Goal: Task Accomplishment & Management: Complete application form

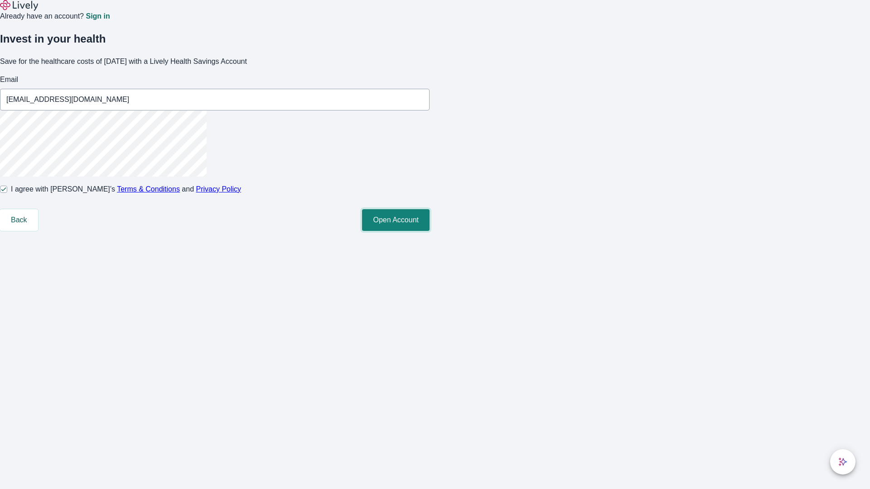
click at [430, 231] on button "Open Account" at bounding box center [396, 220] width 68 height 22
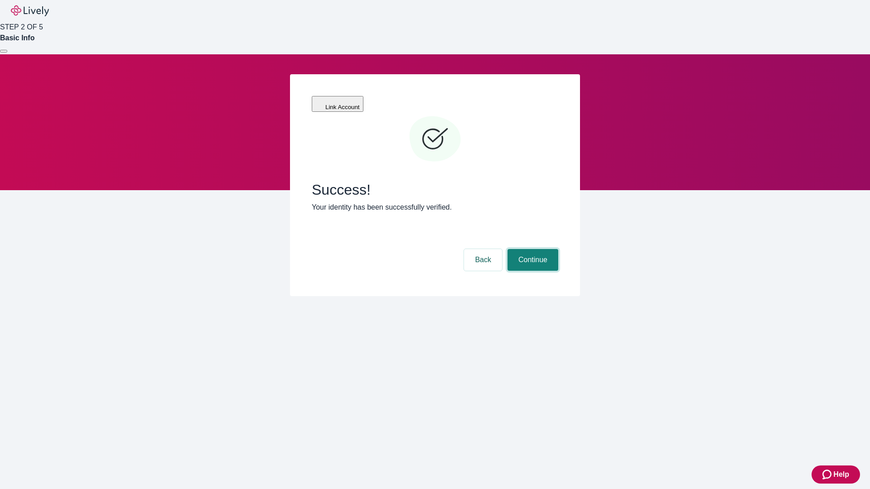
click at [532, 249] on button "Continue" at bounding box center [533, 260] width 51 height 22
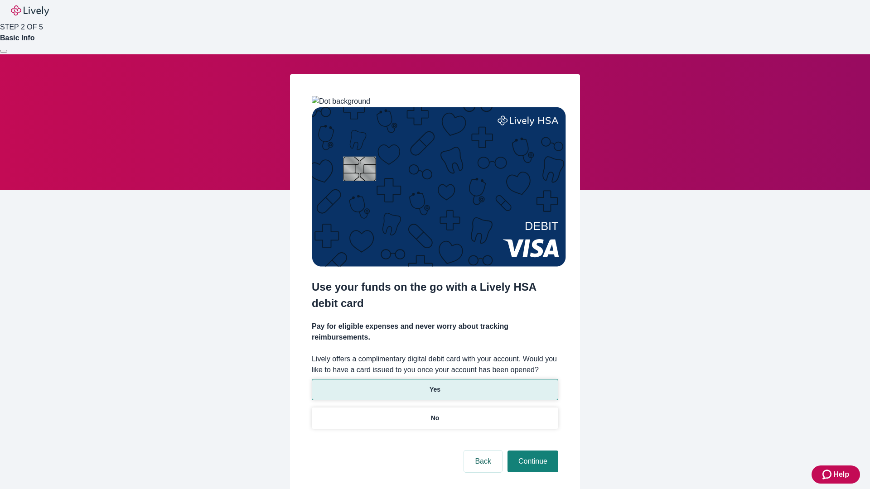
click at [435, 385] on p "Yes" at bounding box center [435, 390] width 11 height 10
click at [532, 451] on button "Continue" at bounding box center [533, 462] width 51 height 22
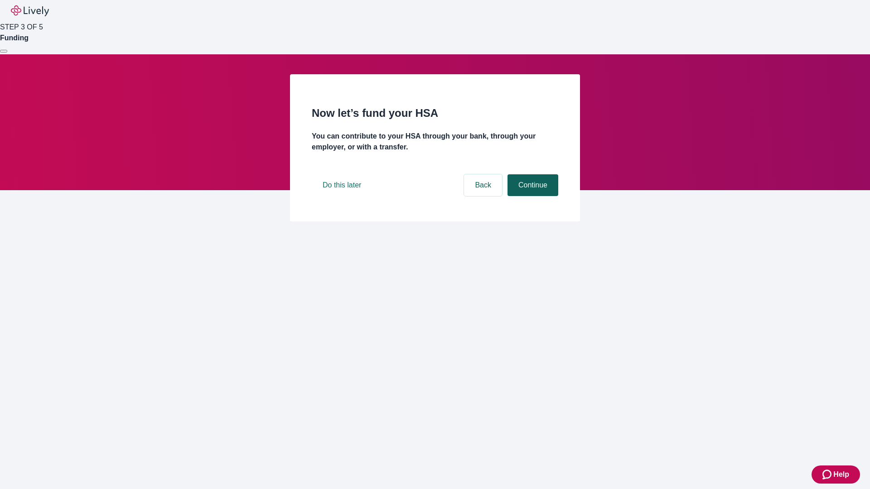
click at [532, 196] on button "Continue" at bounding box center [533, 185] width 51 height 22
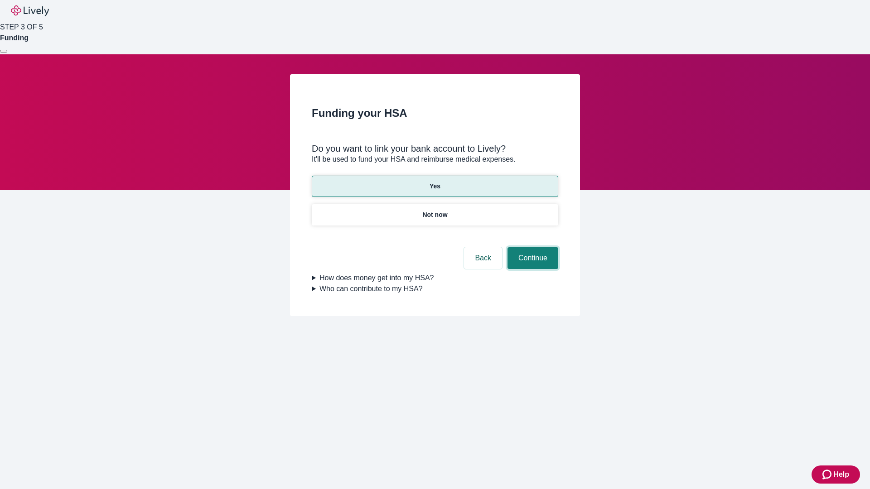
click at [532, 247] on button "Continue" at bounding box center [533, 258] width 51 height 22
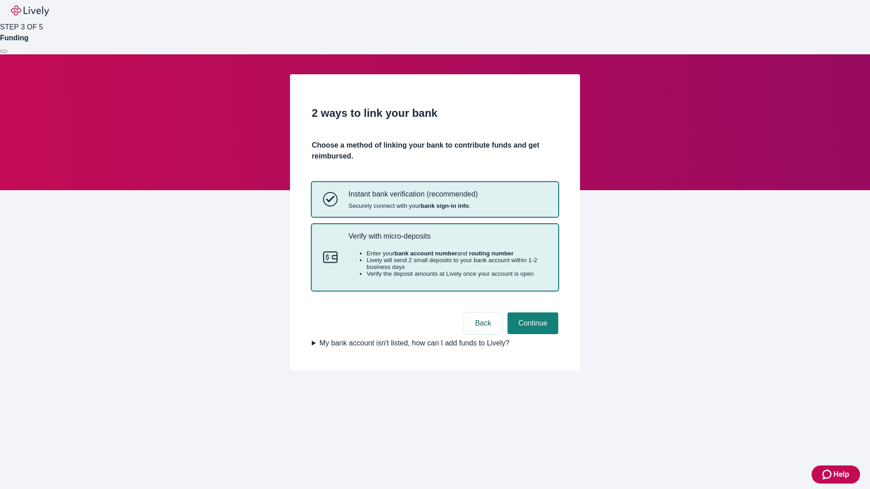
click at [447, 241] on p "Verify with micro-deposits" at bounding box center [447, 236] width 198 height 9
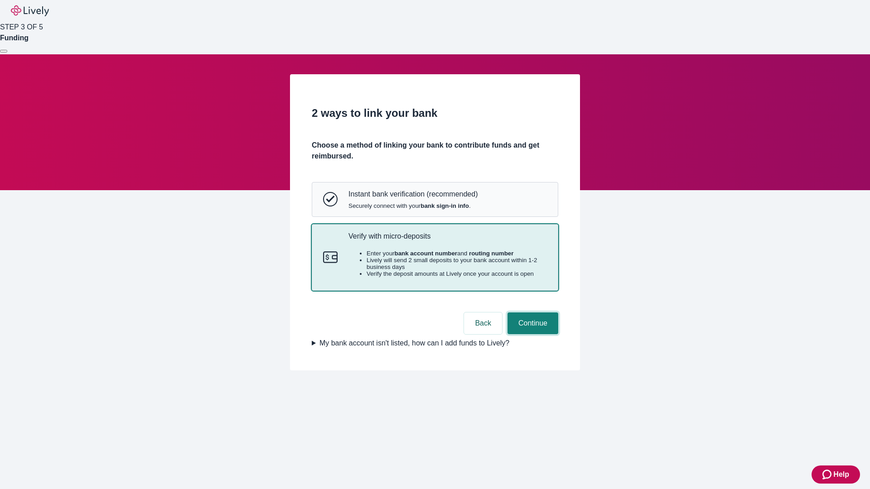
click at [532, 334] on button "Continue" at bounding box center [533, 324] width 51 height 22
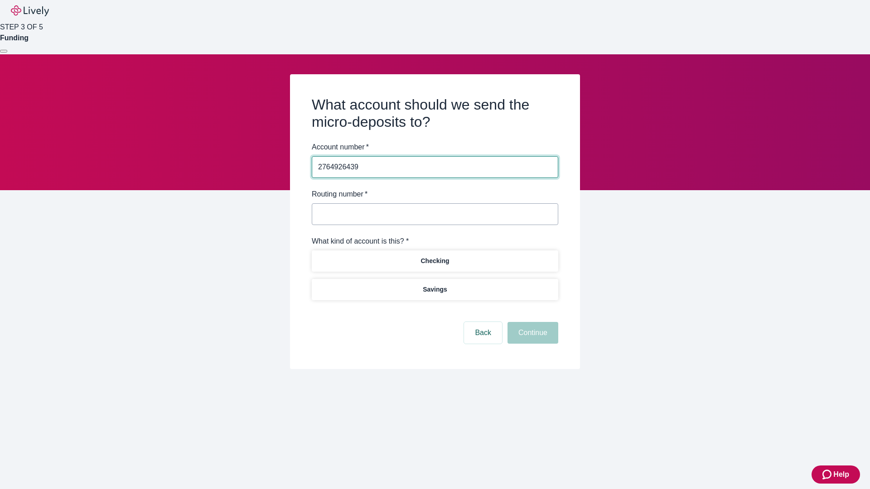
type input "2764926439"
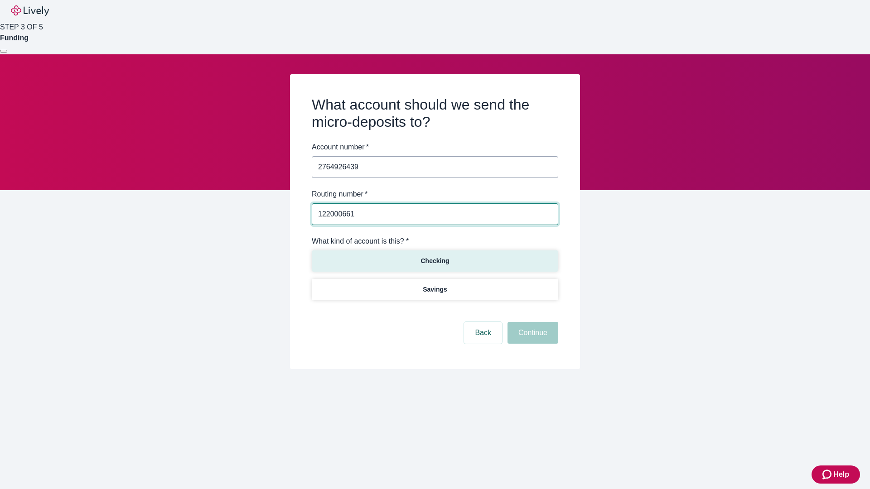
type input "122000661"
click at [435, 261] on p "Checking" at bounding box center [435, 261] width 29 height 10
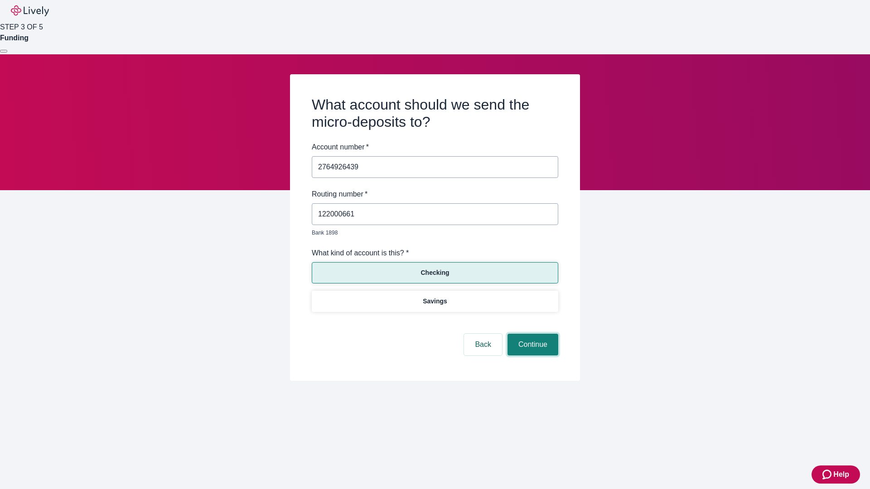
click at [532, 334] on button "Continue" at bounding box center [533, 345] width 51 height 22
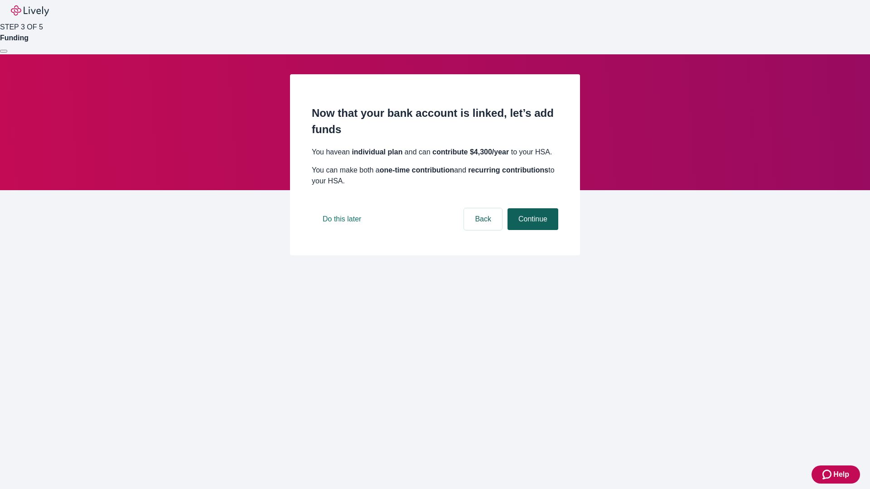
click at [532, 230] on button "Continue" at bounding box center [533, 219] width 51 height 22
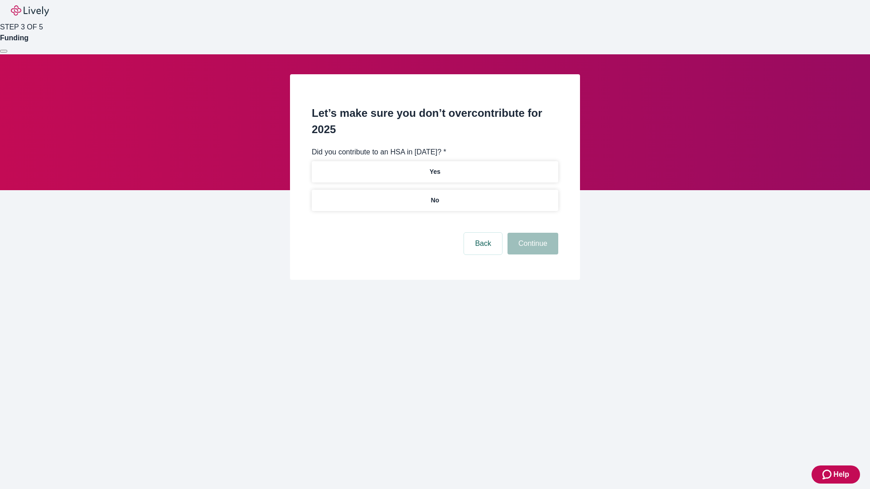
click at [435, 196] on p "No" at bounding box center [435, 201] width 9 height 10
click at [532, 233] on button "Continue" at bounding box center [533, 244] width 51 height 22
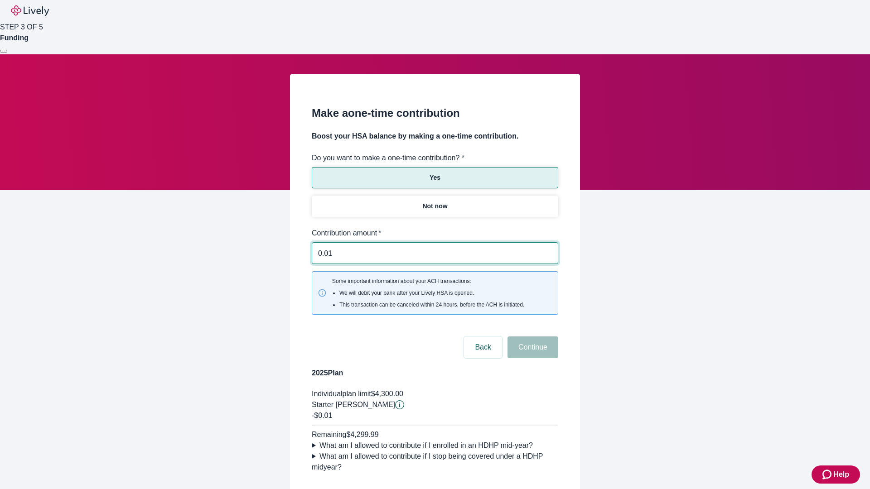
type input "0.01"
click at [532, 337] on button "Continue" at bounding box center [533, 348] width 51 height 22
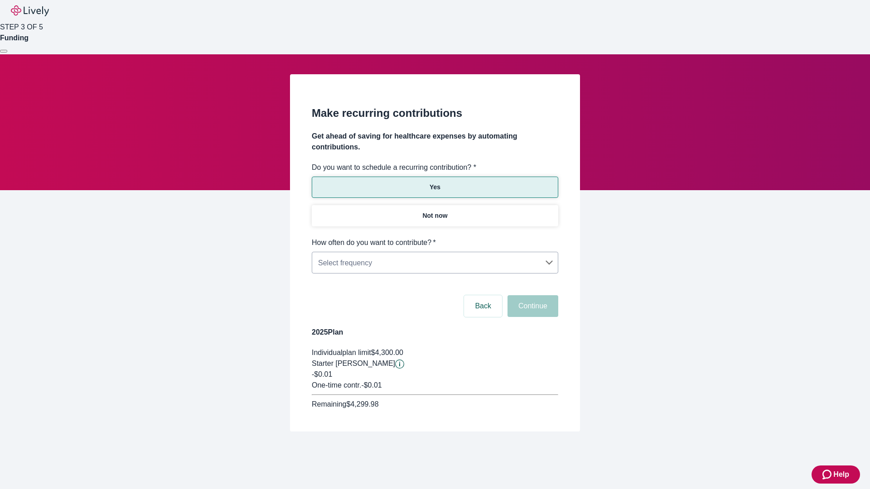
click at [435, 237] on body "Help STEP 3 OF 5 Funding Make recurring contributions Get ahead of saving for h…" at bounding box center [435, 237] width 870 height 475
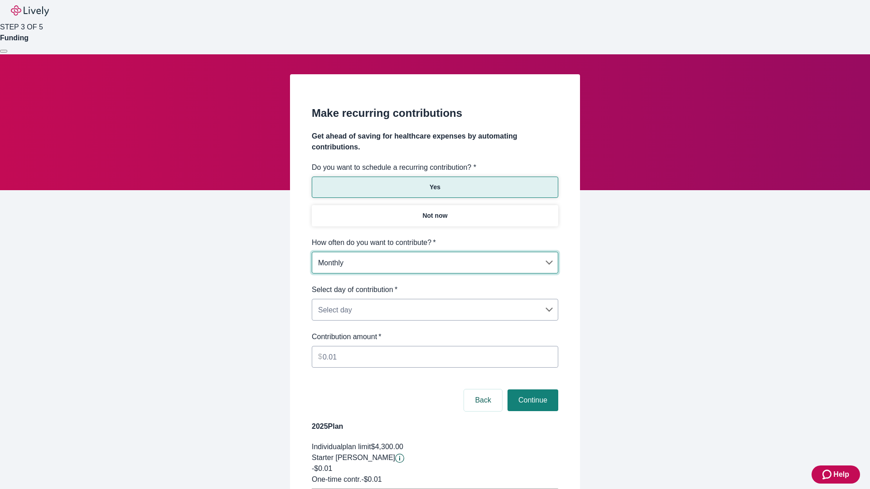
type input "Monthly"
click at [435, 285] on body "Help STEP 3 OF 5 Funding Make recurring contributions Get ahead of saving for h…" at bounding box center [435, 285] width 870 height 570
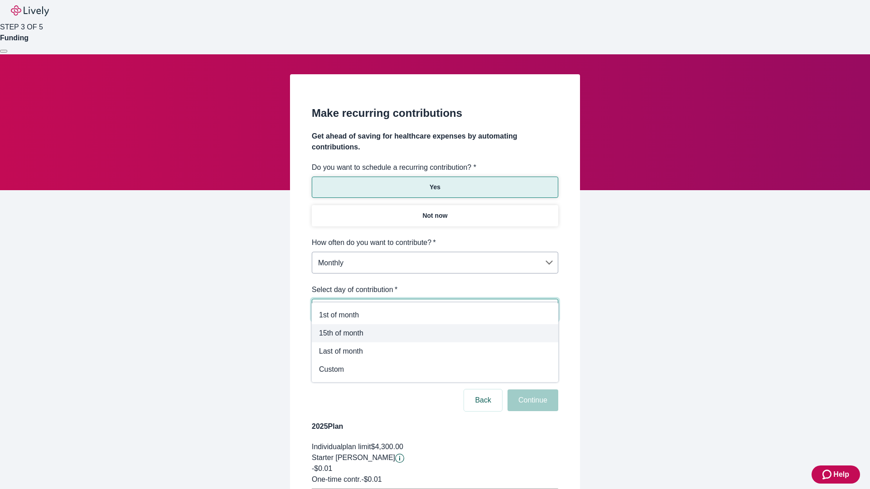
click at [435, 334] on span "15th of month" at bounding box center [435, 333] width 232 height 11
type input "Monthly15th"
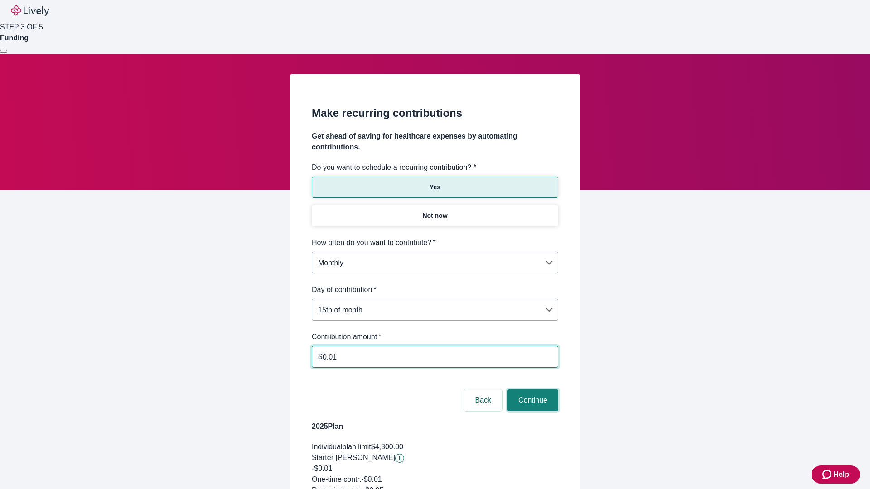
click at [532, 390] on button "Continue" at bounding box center [533, 401] width 51 height 22
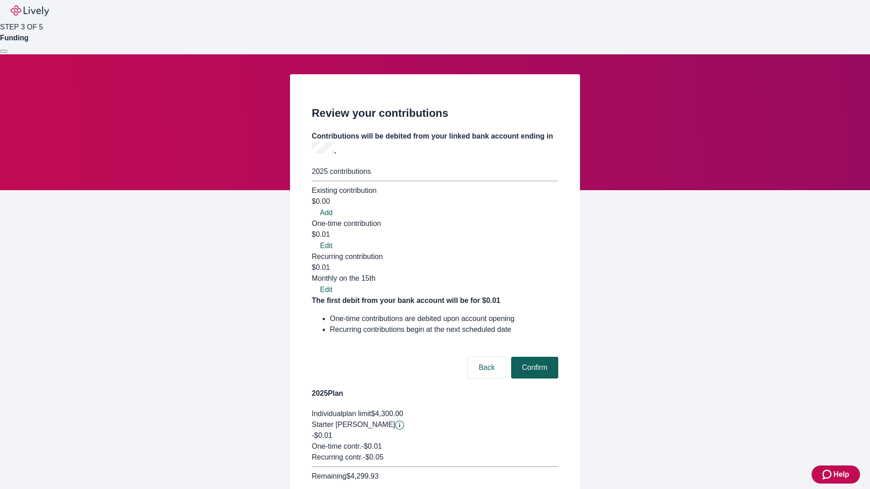
click at [533, 357] on button "Confirm" at bounding box center [534, 368] width 47 height 22
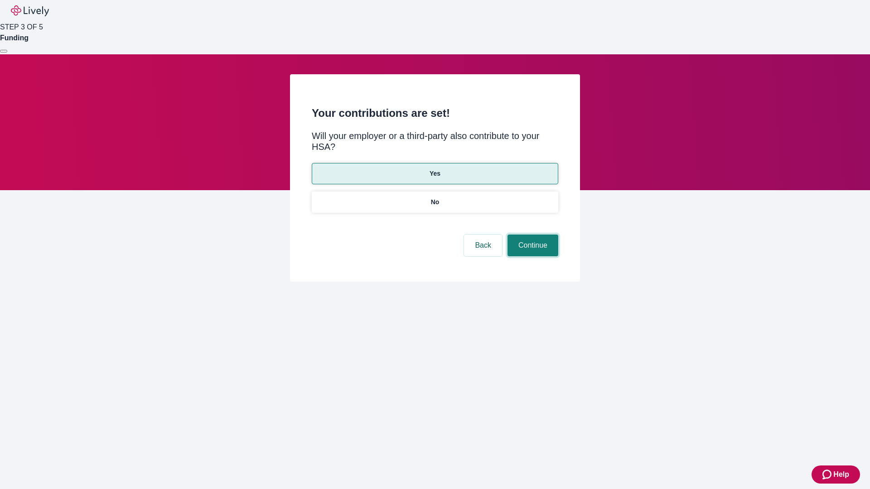
click at [532, 235] on button "Continue" at bounding box center [533, 246] width 51 height 22
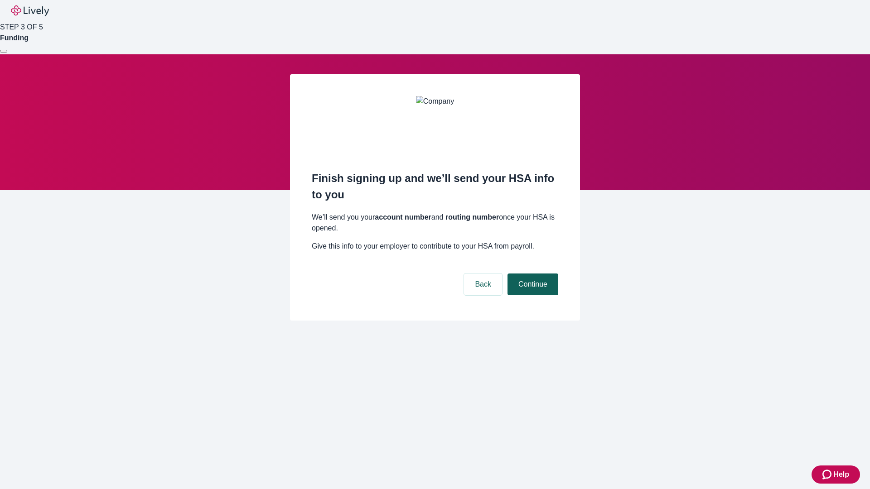
click at [532, 274] on button "Continue" at bounding box center [533, 285] width 51 height 22
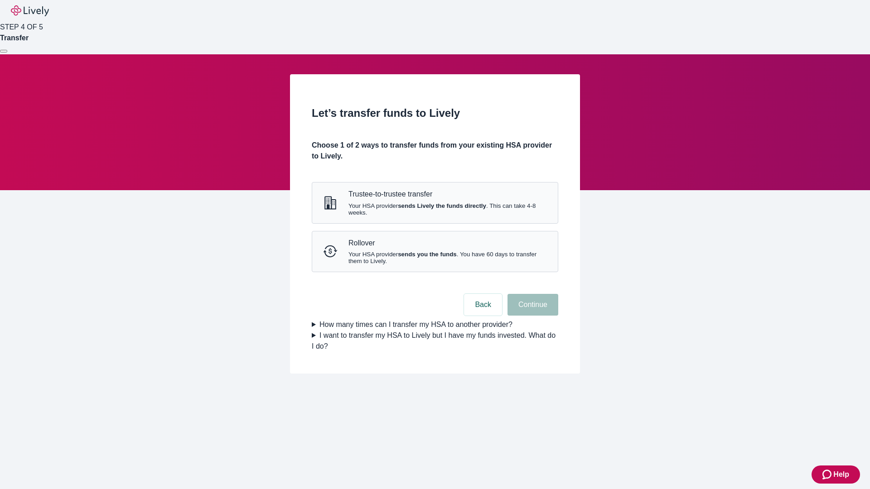
click at [435, 209] on strong "sends Lively the funds directly" at bounding box center [442, 206] width 88 height 7
click at [532, 316] on button "Continue" at bounding box center [533, 305] width 51 height 22
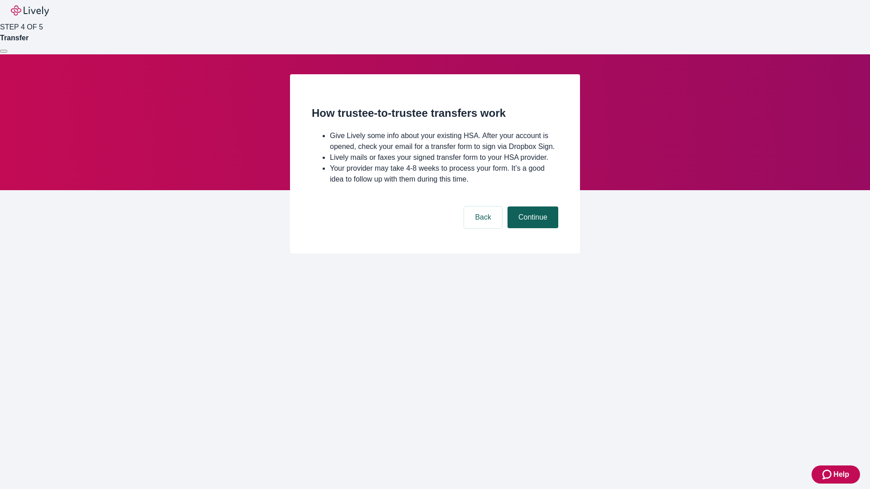
click at [532, 228] on button "Continue" at bounding box center [533, 218] width 51 height 22
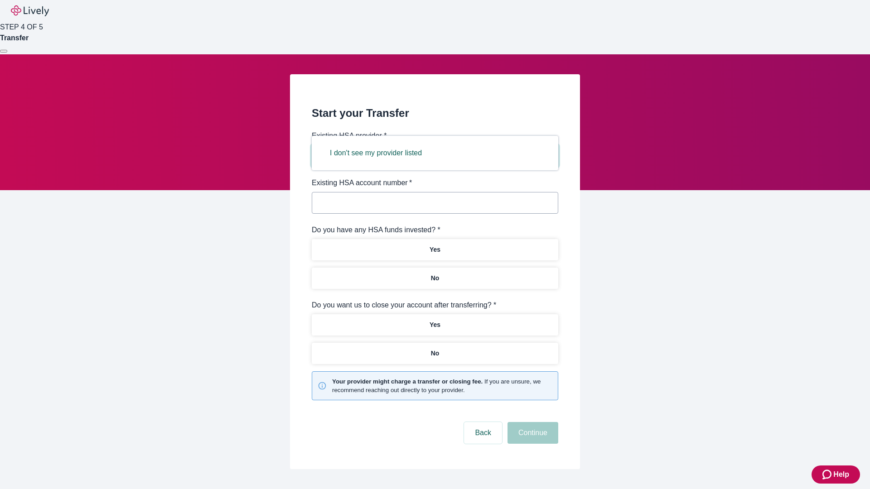
click at [379, 153] on button "I don't see my provider listed" at bounding box center [376, 153] width 114 height 22
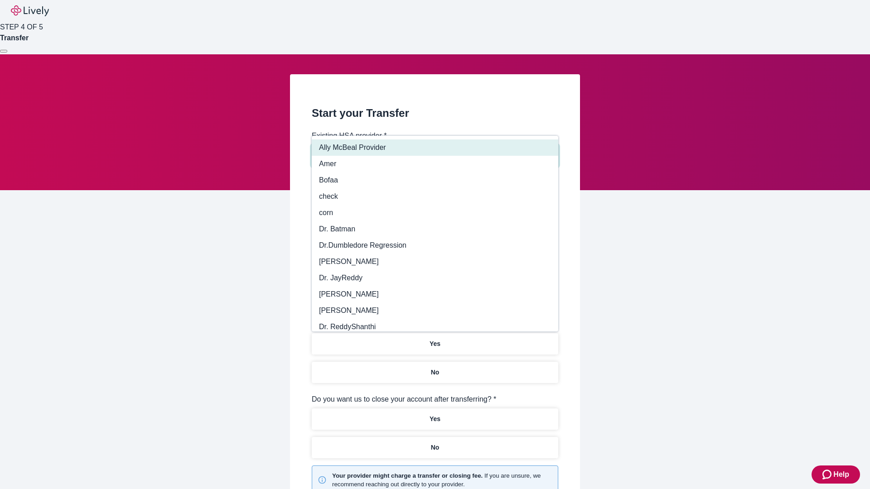
type input "Other"
type input "Health Equity"
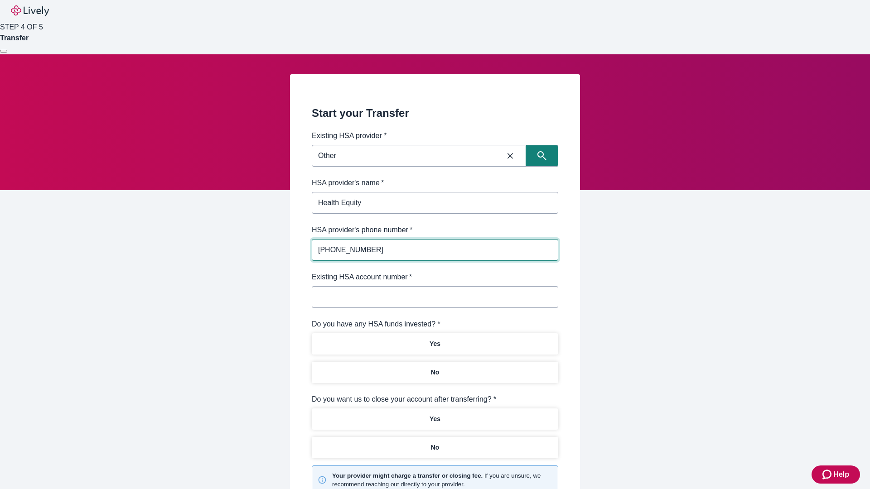
type input "[PHONE_NUMBER]"
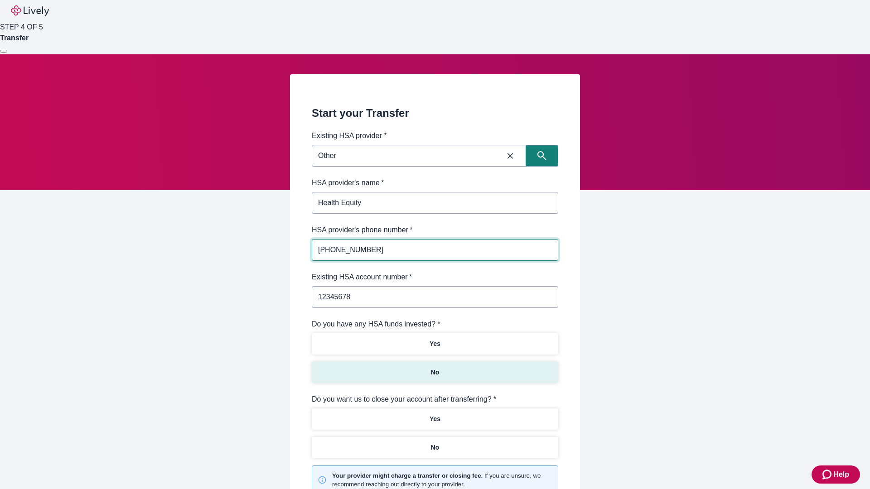
type input "12345678"
click at [435, 368] on p "No" at bounding box center [435, 373] width 9 height 10
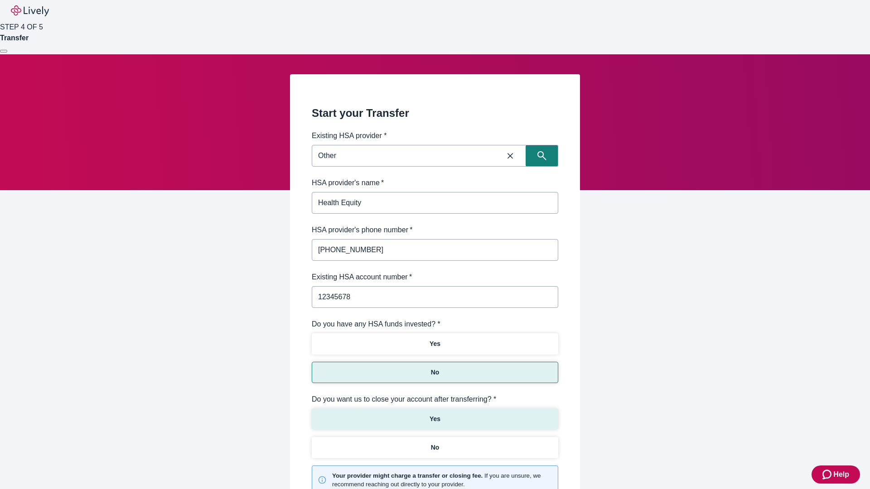
click at [435, 415] on p "Yes" at bounding box center [435, 420] width 11 height 10
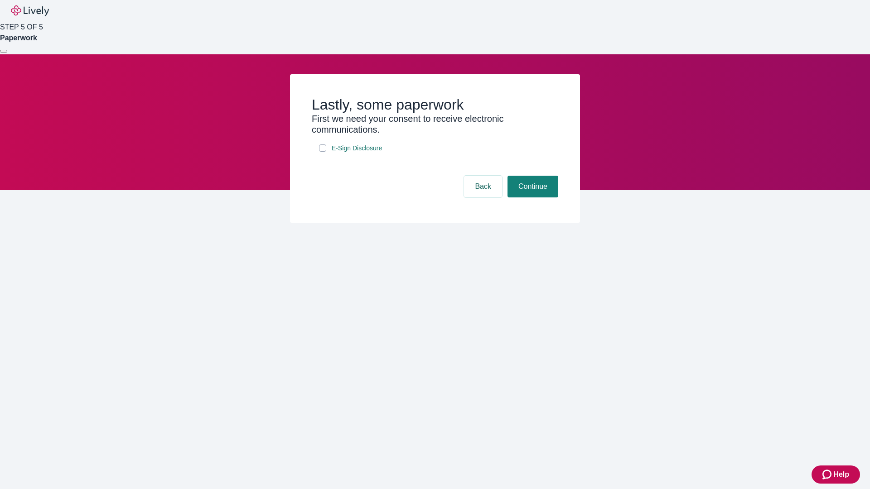
click at [323, 152] on input "E-Sign Disclosure" at bounding box center [322, 148] width 7 height 7
checkbox input "true"
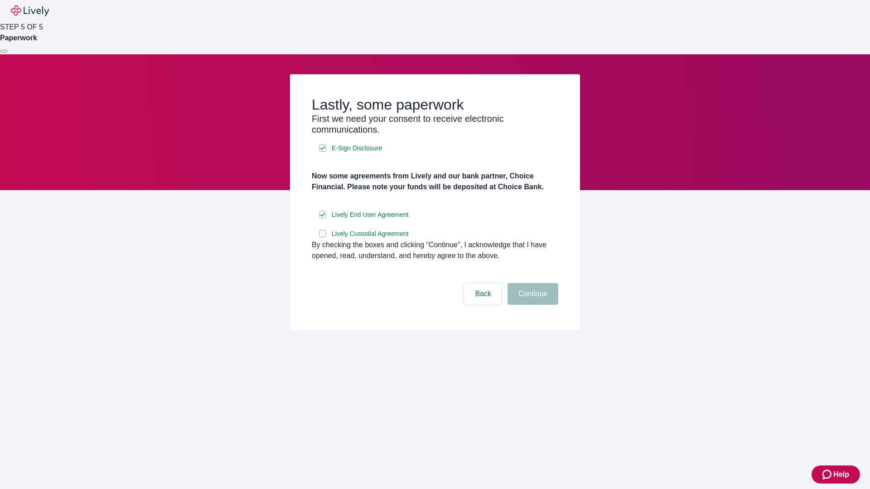
click at [323, 237] on input "Lively Custodial Agreement" at bounding box center [322, 233] width 7 height 7
checkbox input "true"
click at [532, 305] on button "Continue" at bounding box center [533, 294] width 51 height 22
